Goal: Task Accomplishment & Management: Manage account settings

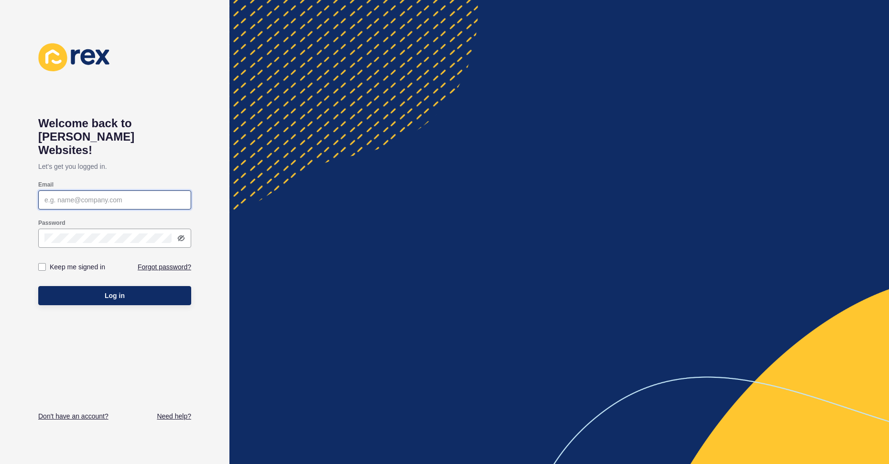
click at [75, 195] on input "Email" at bounding box center [114, 200] width 141 height 10
type input "[PERSON_NAME][EMAIL_ADDRESS][DOMAIN_NAME]"
click at [253, 238] on div at bounding box center [560, 232] width 660 height 464
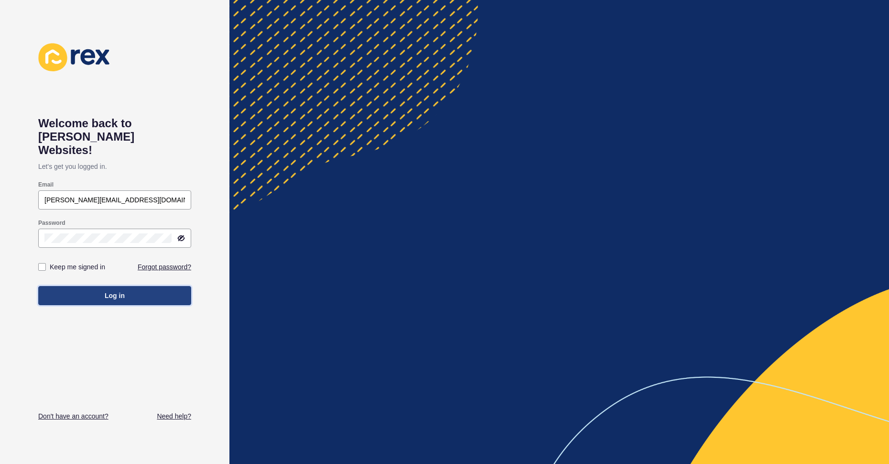
click at [155, 287] on button "Log in" at bounding box center [114, 295] width 153 height 19
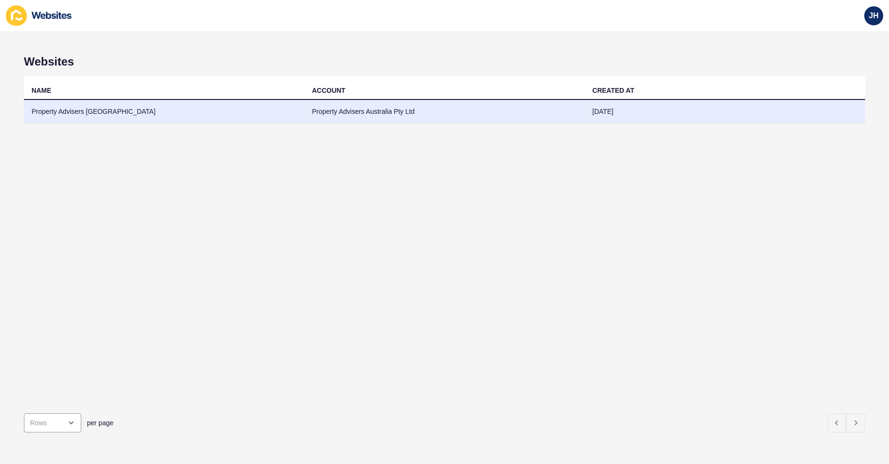
click at [395, 105] on td "Property Advisers Australia Pty Ltd" at bounding box center [445, 111] width 281 height 23
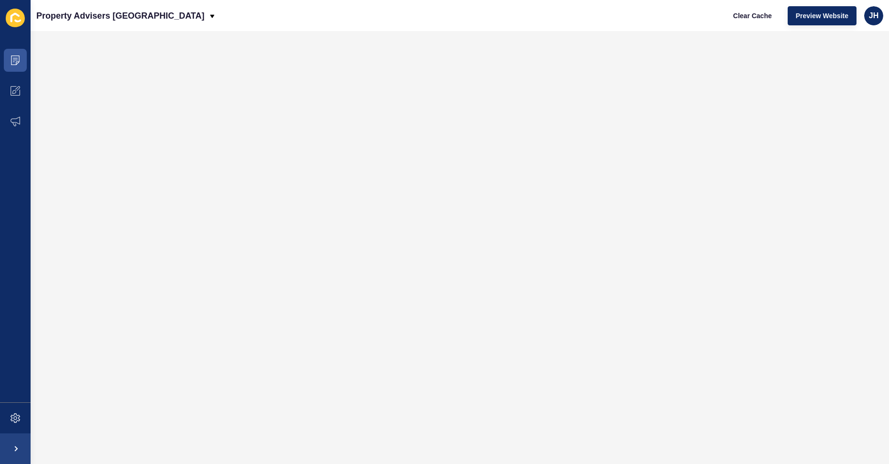
click at [861, 16] on div "Clear Cache Preview Website JH" at bounding box center [805, 15] width 166 height 27
click at [868, 16] on div "JH" at bounding box center [874, 15] width 19 height 19
click at [868, 36] on link "[PERSON_NAME]" at bounding box center [852, 37] width 70 height 21
click at [874, 22] on div "JH" at bounding box center [874, 15] width 19 height 19
click at [852, 77] on link "Logout" at bounding box center [852, 79] width 70 height 21
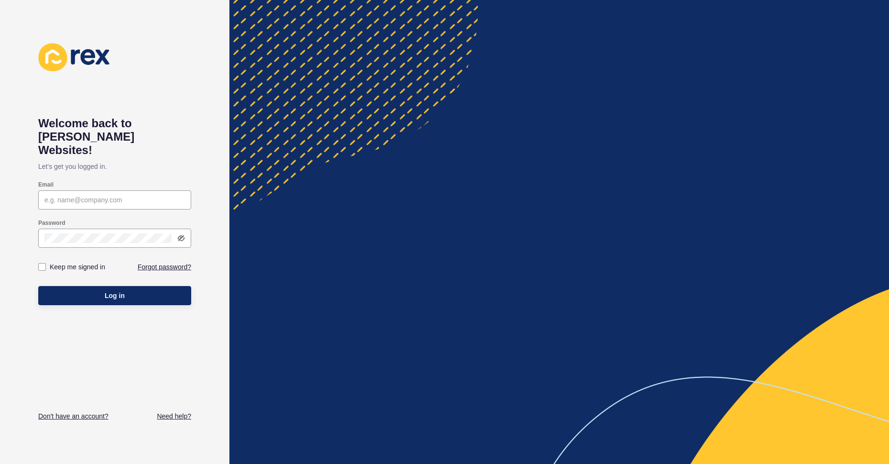
click at [125, 181] on div "Email" at bounding box center [114, 185] width 153 height 8
click at [123, 195] on input "Email" at bounding box center [114, 200] width 141 height 10
type input "[PERSON_NAME][EMAIL_ADDRESS][DOMAIN_NAME]"
click at [184, 234] on icon at bounding box center [181, 238] width 8 height 8
